Goal: Task Accomplishment & Management: Manage account settings

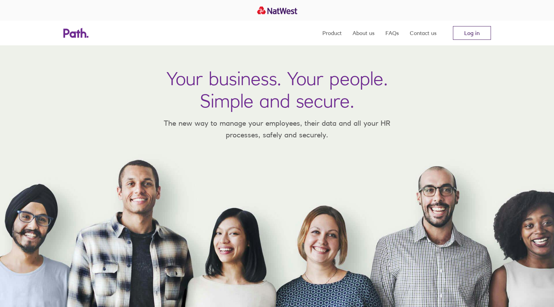
click at [457, 34] on link "Log in" at bounding box center [472, 33] width 38 height 14
click at [468, 33] on link "Log in" at bounding box center [472, 33] width 38 height 14
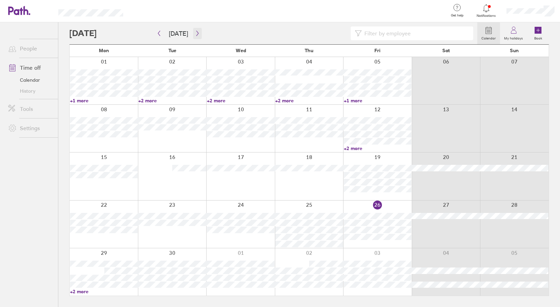
click at [196, 32] on icon "button" at bounding box center [197, 33] width 5 height 5
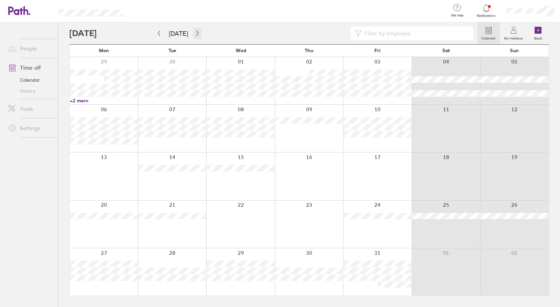
click at [198, 33] on icon "button" at bounding box center [197, 33] width 5 height 5
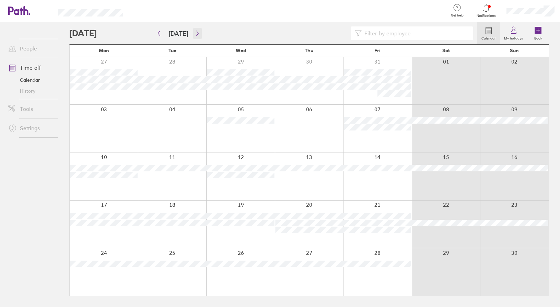
click at [195, 34] on icon "button" at bounding box center [197, 33] width 5 height 5
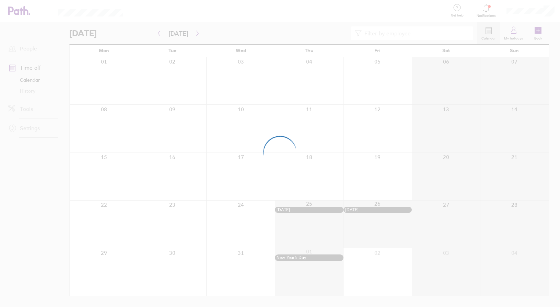
click at [159, 33] on div at bounding box center [280, 153] width 560 height 307
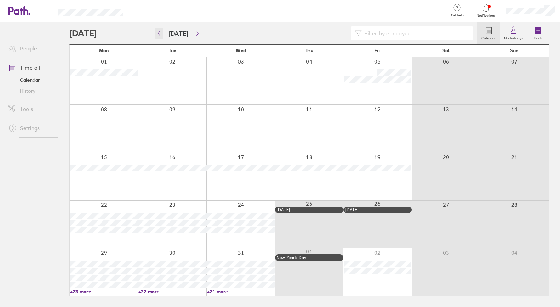
click at [158, 34] on icon "button" at bounding box center [158, 33] width 5 height 5
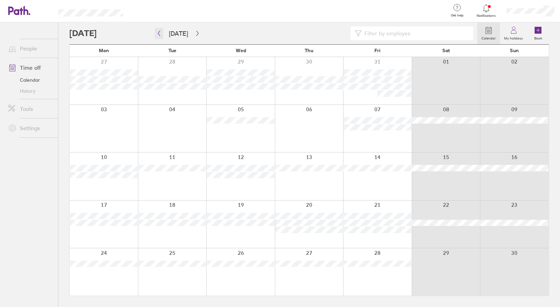
click at [159, 35] on icon "button" at bounding box center [159, 33] width 2 height 5
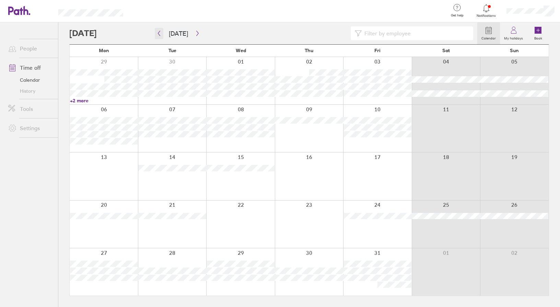
click at [162, 36] on button "button" at bounding box center [159, 33] width 9 height 11
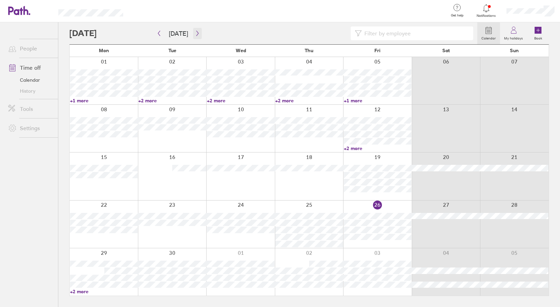
click at [198, 34] on icon "button" at bounding box center [197, 33] width 5 height 5
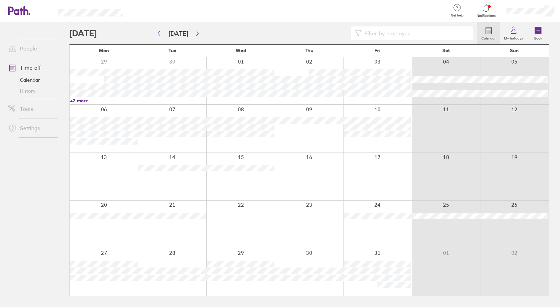
click at [388, 169] on div at bounding box center [377, 175] width 69 height 47
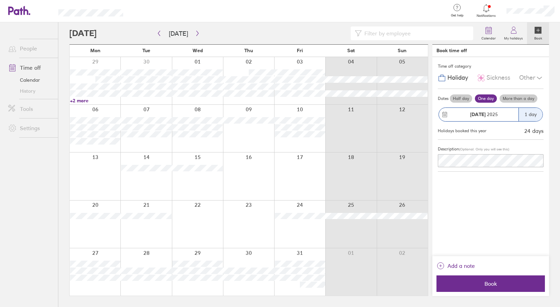
click at [450, 96] on label "Half day" at bounding box center [461, 98] width 22 height 8
click at [0, 0] on input "Half day" at bounding box center [0, 0] width 0 height 0
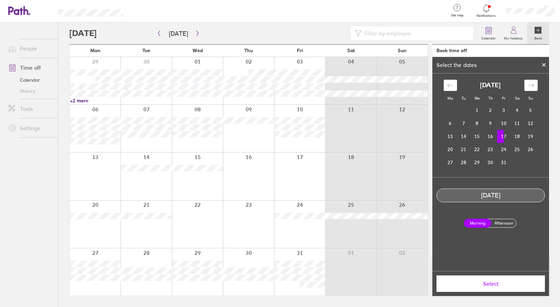
click at [504, 220] on label "Afternoon" at bounding box center [503, 223] width 27 height 8
click at [0, 0] on input "Afternoon" at bounding box center [0, 0] width 0 height 0
click at [506, 28] on link "My holidays" at bounding box center [513, 33] width 27 height 22
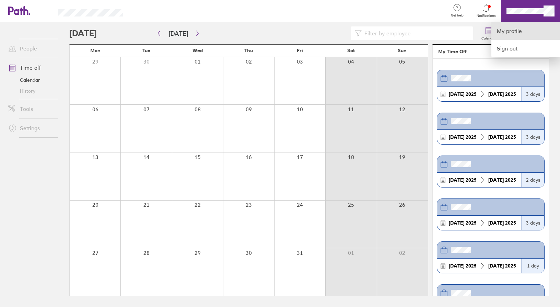
click at [509, 30] on link "My profile" at bounding box center [525, 30] width 69 height 17
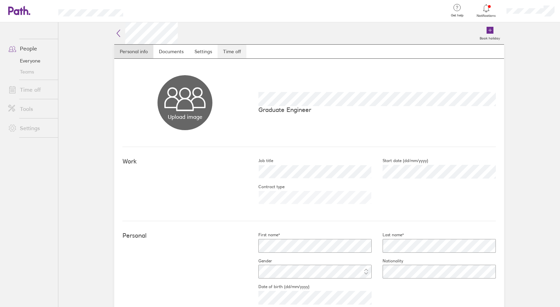
click at [219, 51] on link "Time off" at bounding box center [231, 52] width 29 height 14
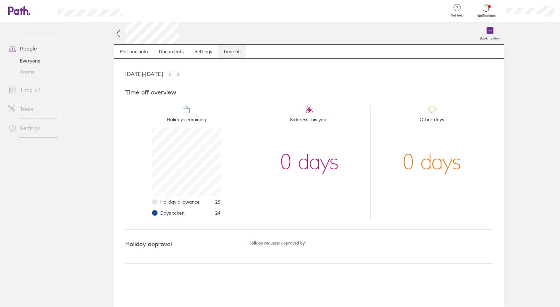
scroll to position [69, 69]
